Goal: Information Seeking & Learning: Learn about a topic

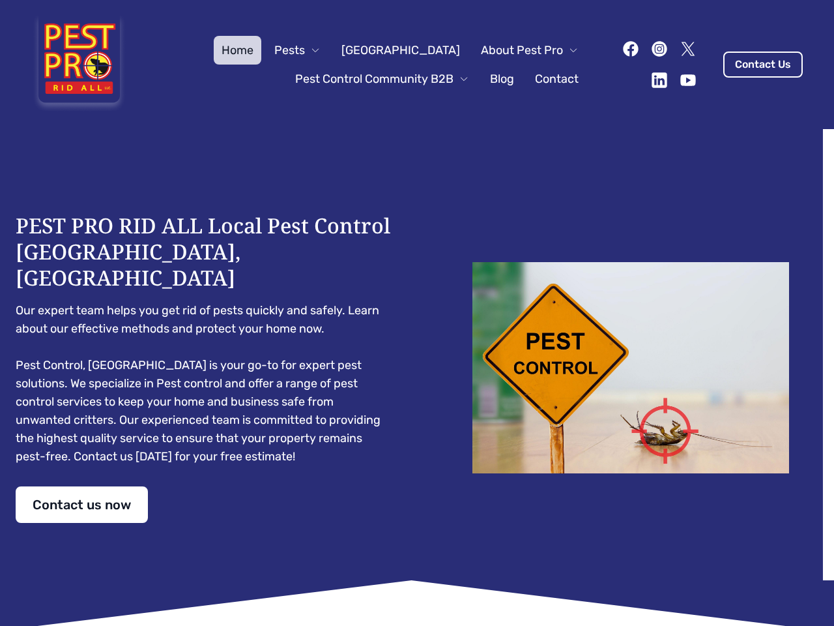
click at [417, 313] on div "PEST PRO RID ALL Local Pest Control [GEOGRAPHIC_DATA], [GEOGRAPHIC_DATA] Our ex…" at bounding box center [417, 367] width 803 height 310
click at [305, 50] on span "Pests" at bounding box center [289, 50] width 31 height 18
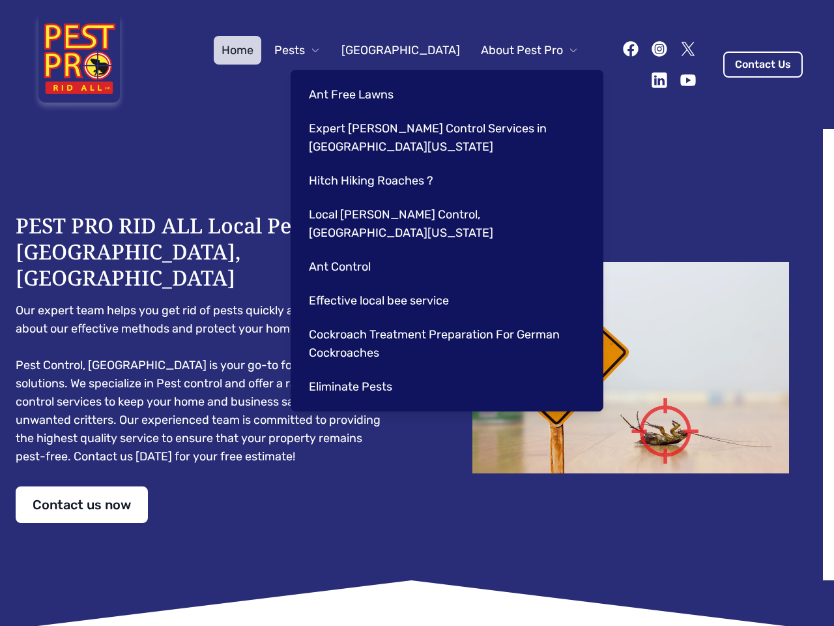
click at [516, 50] on span "About Pest Pro" at bounding box center [522, 50] width 82 height 18
click at [369, 79] on div "Ant Free Lawns Expert [PERSON_NAME] Control Services in [GEOGRAPHIC_DATA] [US_S…" at bounding box center [447, 240] width 313 height 341
